Goal: Task Accomplishment & Management: Use online tool/utility

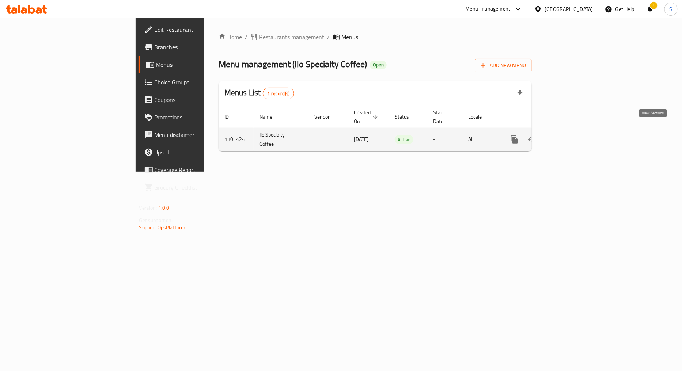
click at [571, 135] on icon "enhanced table" at bounding box center [567, 139] width 9 height 9
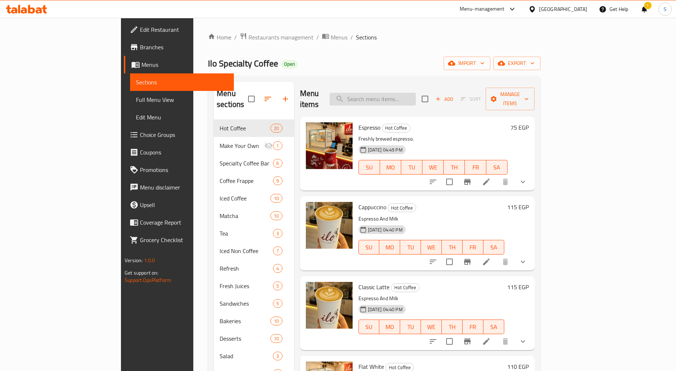
click at [416, 93] on input "search" at bounding box center [373, 99] width 86 height 13
paste input "Single Offer"
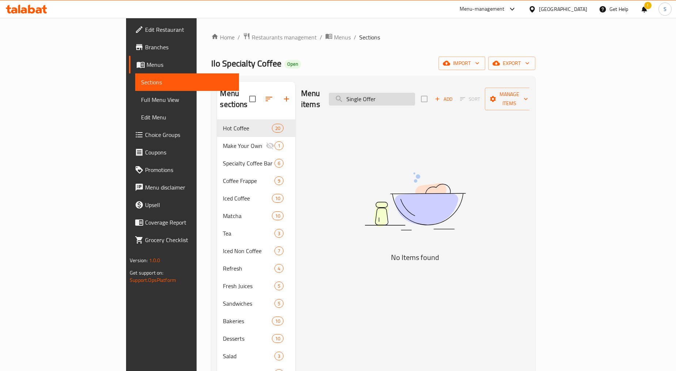
click at [403, 97] on input "Single Offer" at bounding box center [372, 99] width 86 height 13
click at [415, 98] on input "Offer" at bounding box center [372, 99] width 86 height 13
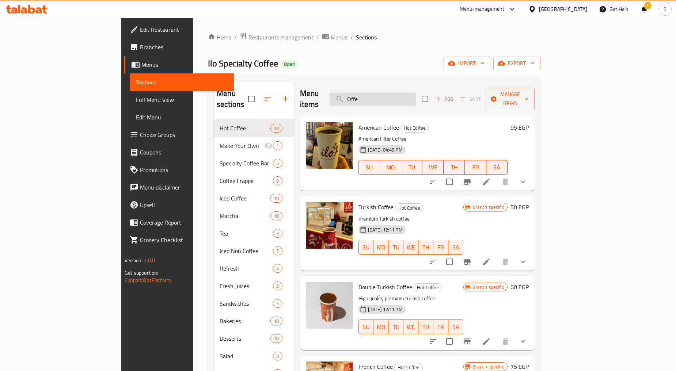
type input "Offer"
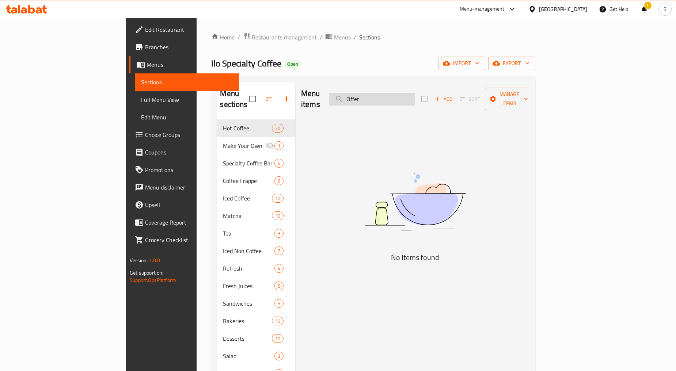
click at [415, 98] on input "Offer" at bounding box center [372, 99] width 86 height 13
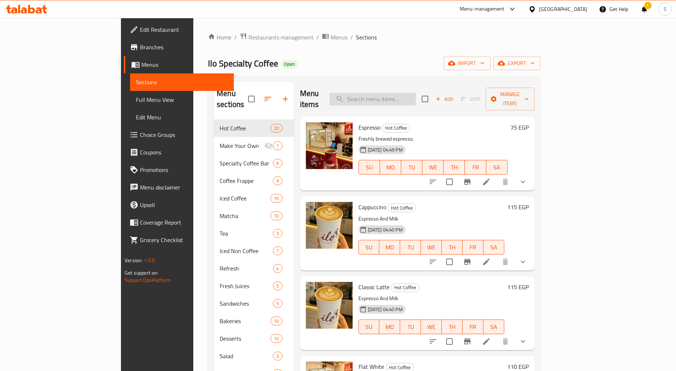
click at [416, 93] on input "search" at bounding box center [373, 99] width 86 height 13
paste input "Duo Offer"
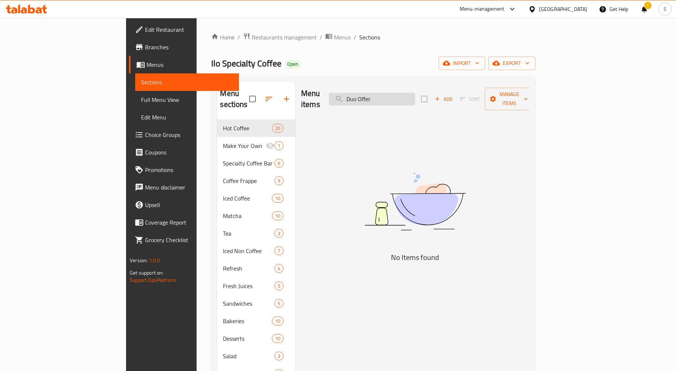
click at [415, 94] on input "Duo Offer" at bounding box center [372, 99] width 86 height 13
paste input "All in One"
type input "All"
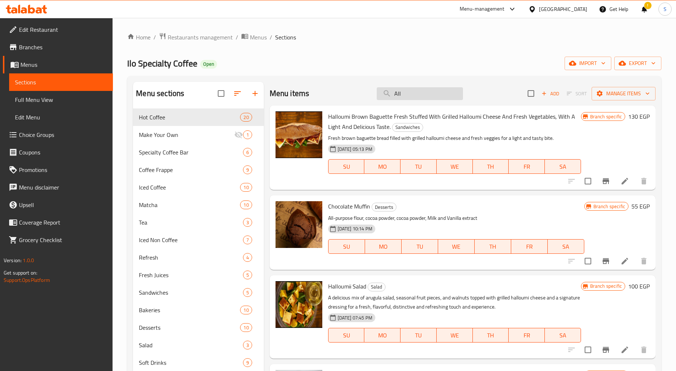
click at [422, 96] on input "All" at bounding box center [420, 93] width 86 height 13
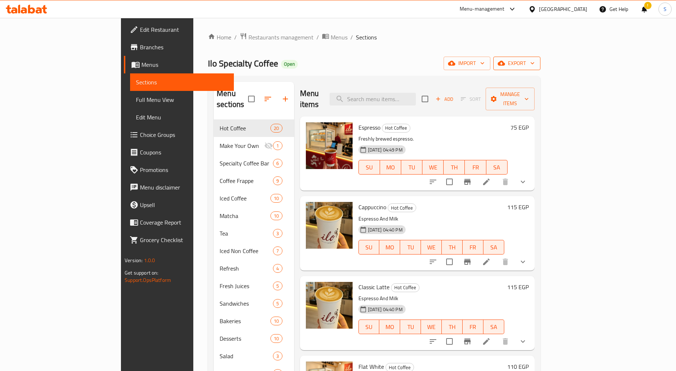
click at [534, 62] on span "export" at bounding box center [516, 63] width 35 height 9
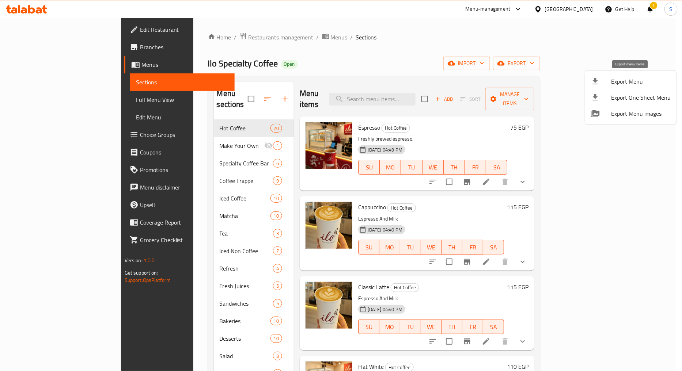
click at [619, 75] on li "Export Menu" at bounding box center [631, 81] width 92 height 16
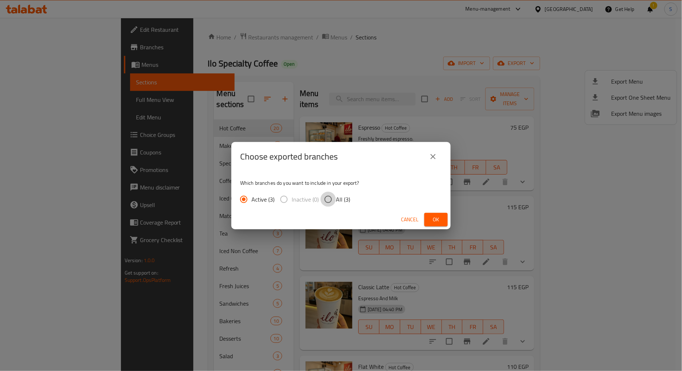
click at [333, 198] on input "All (3)" at bounding box center [327, 199] width 15 height 15
radio input "true"
click at [441, 221] on span "Ok" at bounding box center [436, 219] width 12 height 9
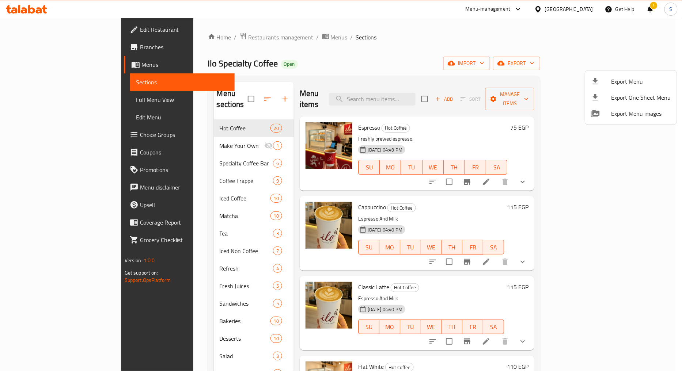
click at [30, 52] on div at bounding box center [341, 185] width 682 height 371
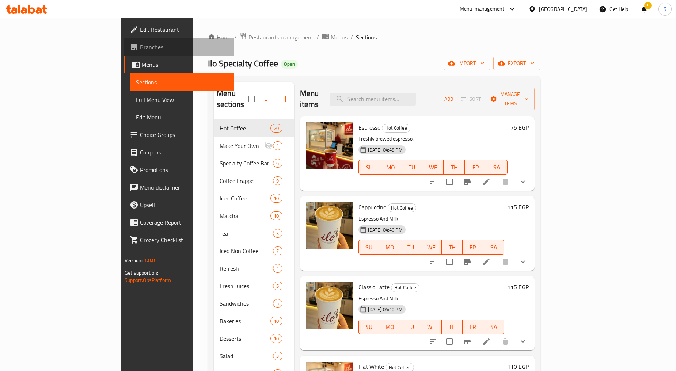
click at [140, 52] on span "Branches" at bounding box center [184, 47] width 88 height 9
